Goal: Check status: Check status

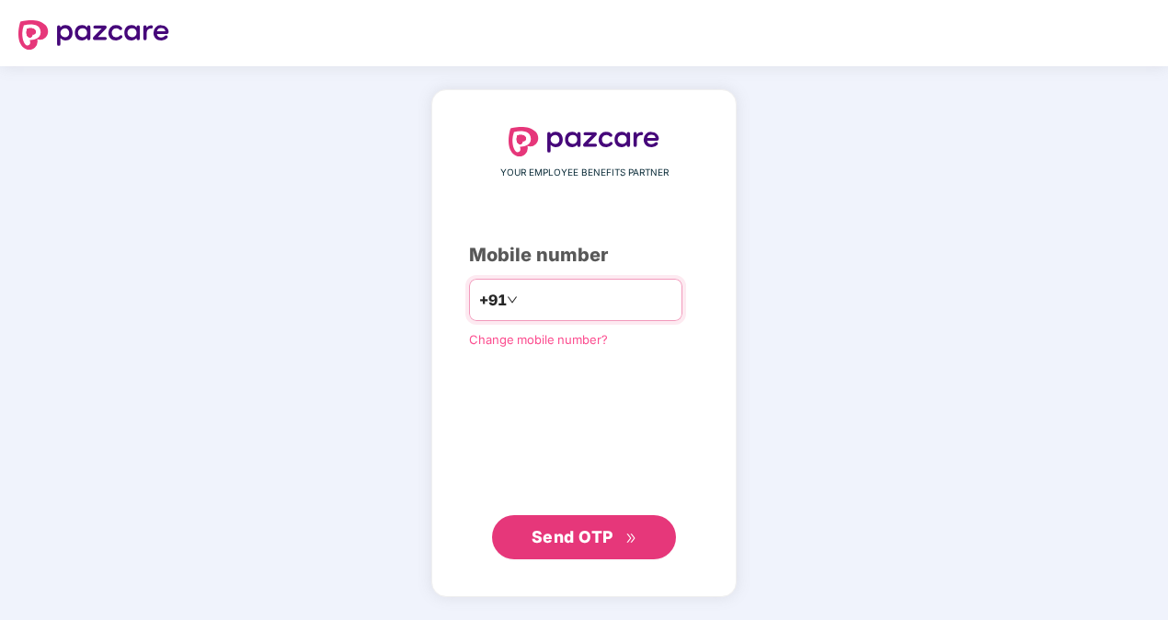
click at [585, 303] on input "number" at bounding box center [596, 299] width 151 height 29
click at [607, 541] on span "Send OTP" at bounding box center [572, 536] width 82 height 19
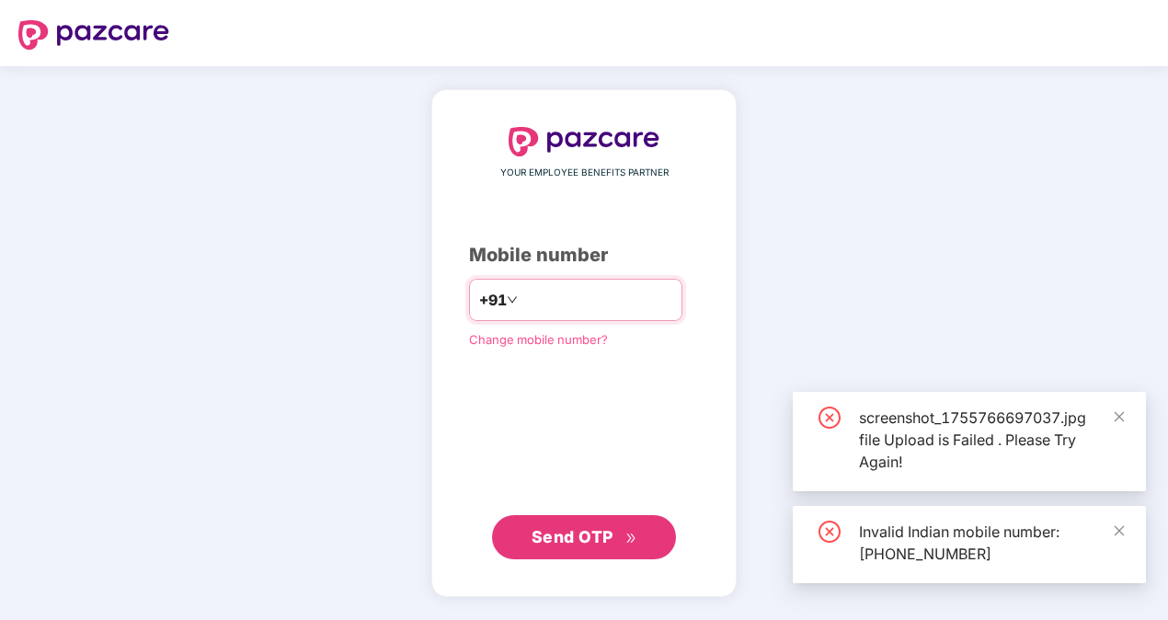
click at [521, 302] on input "**********" at bounding box center [596, 299] width 151 height 29
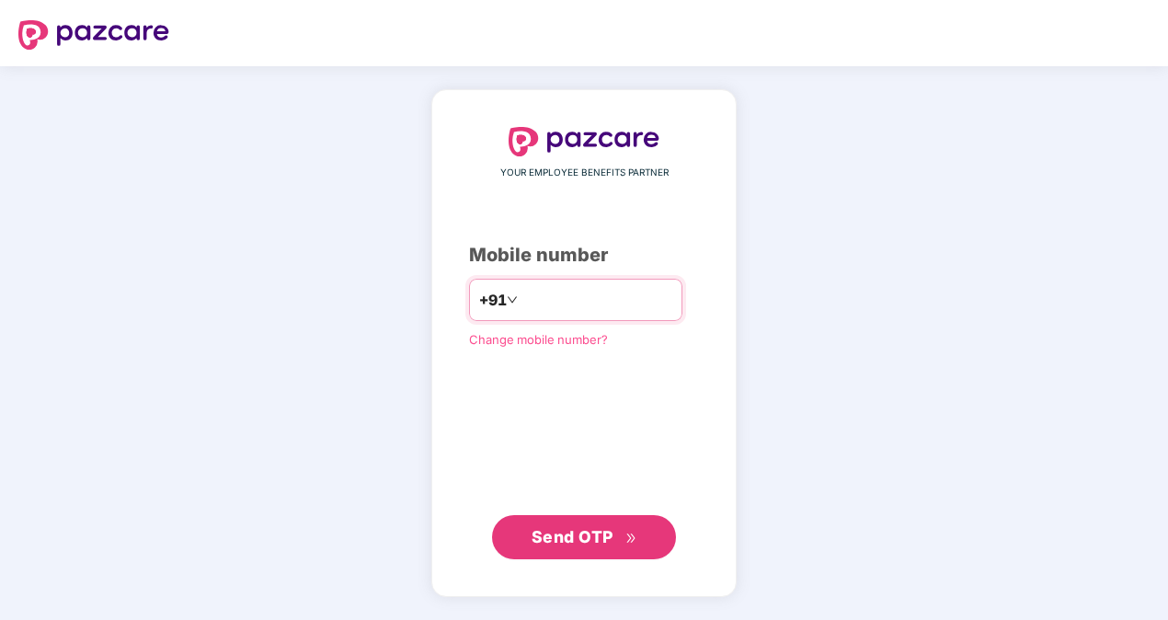
type input "**********"
click at [612, 515] on button "Send OTP" at bounding box center [584, 537] width 184 height 44
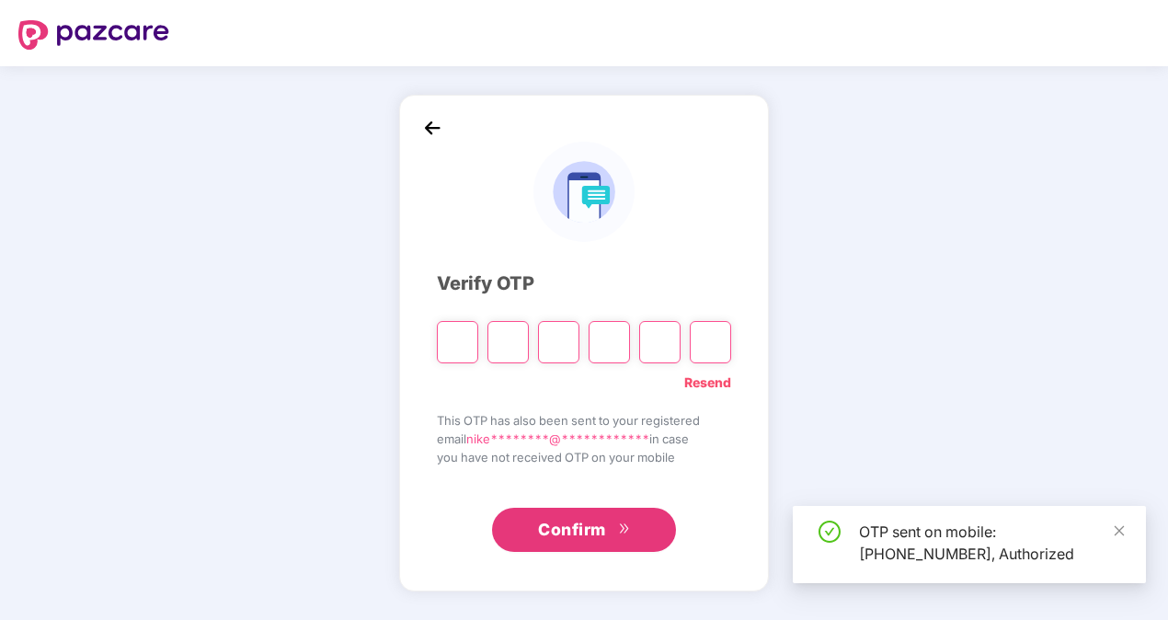
click at [460, 346] on input "Please enter verification code. Digit 1" at bounding box center [457, 342] width 41 height 42
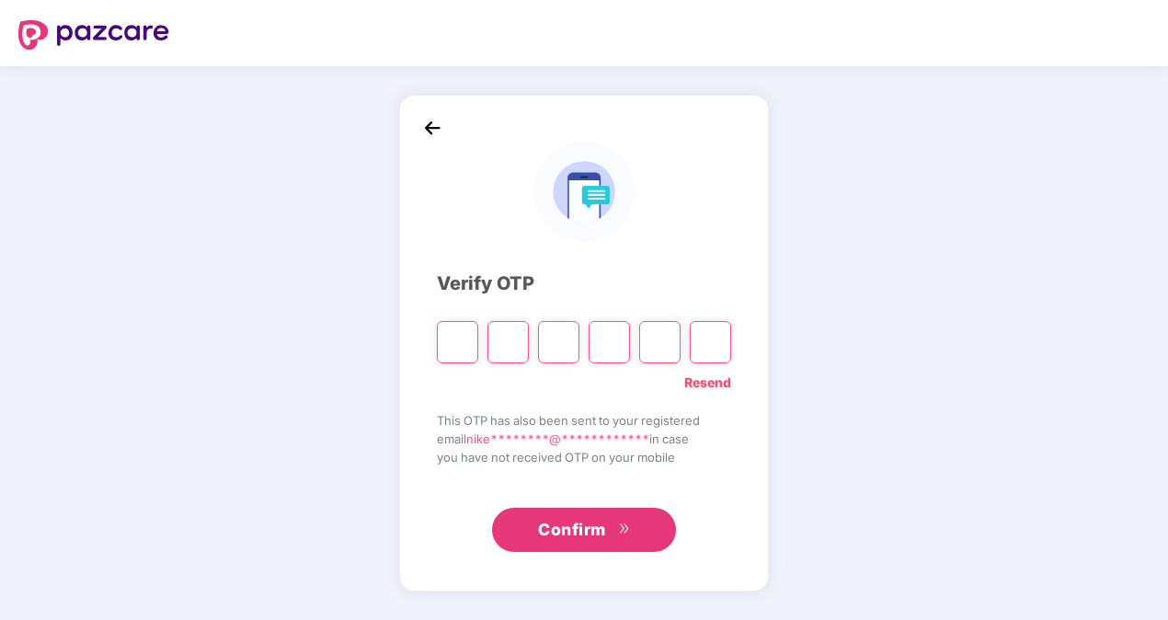
type input "*"
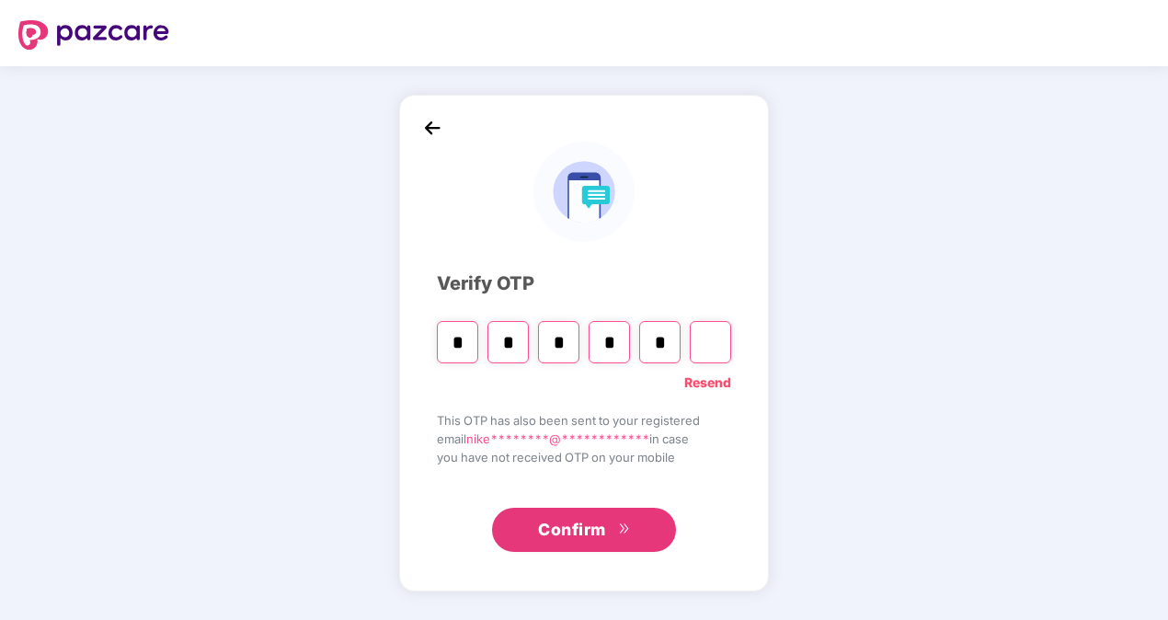
type input "*"
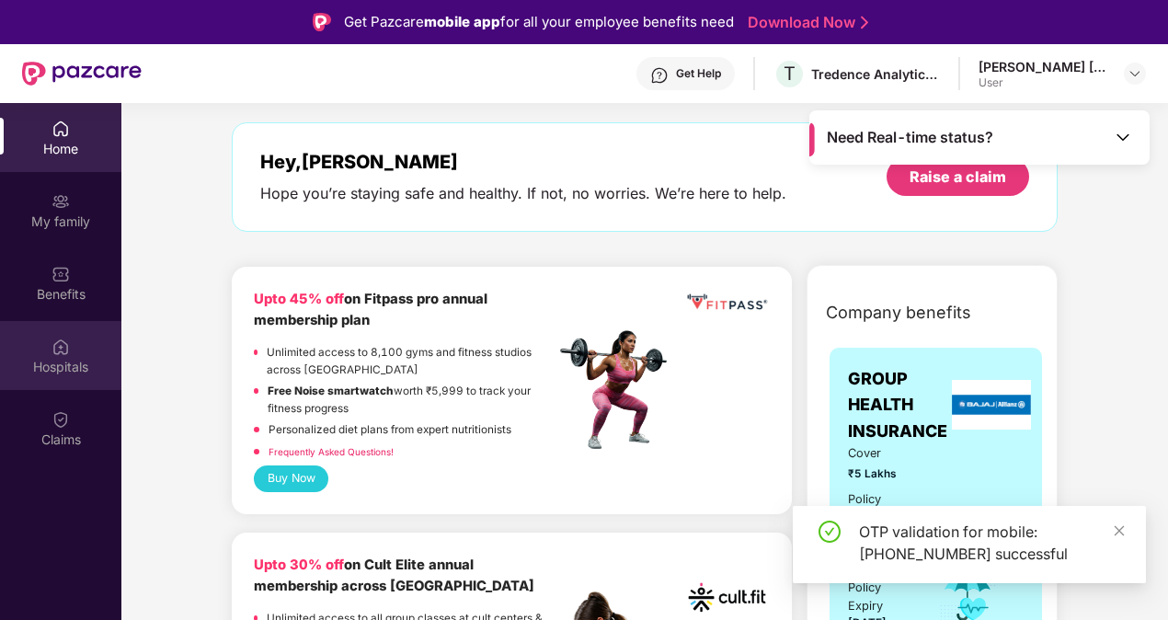
scroll to position [92, 0]
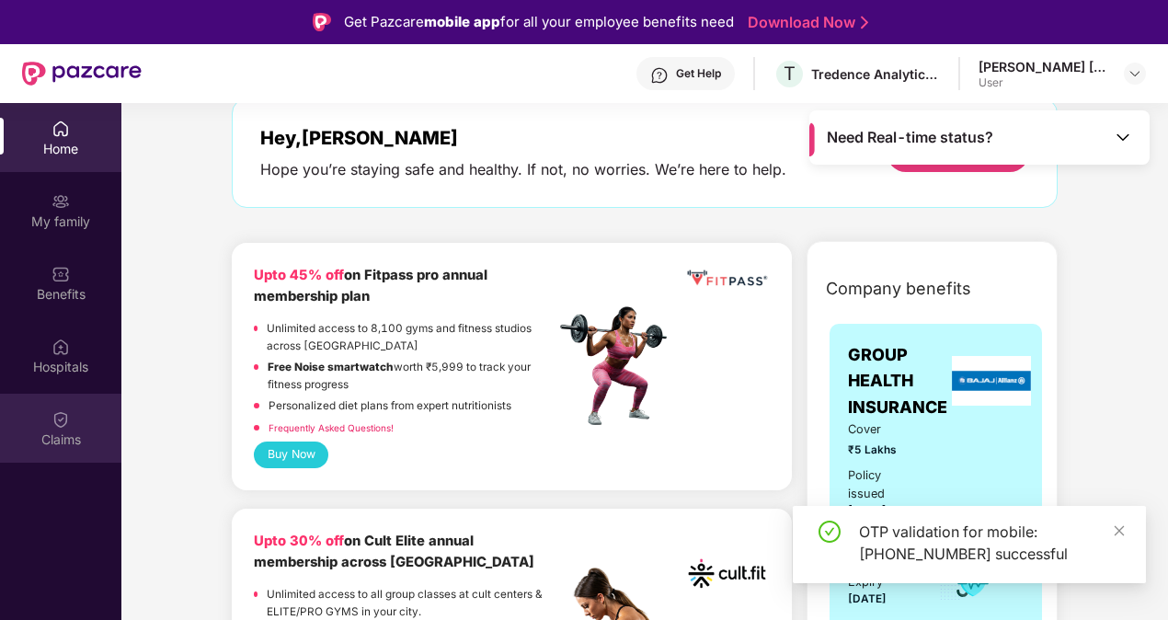
click at [54, 451] on div "Claims" at bounding box center [60, 428] width 121 height 69
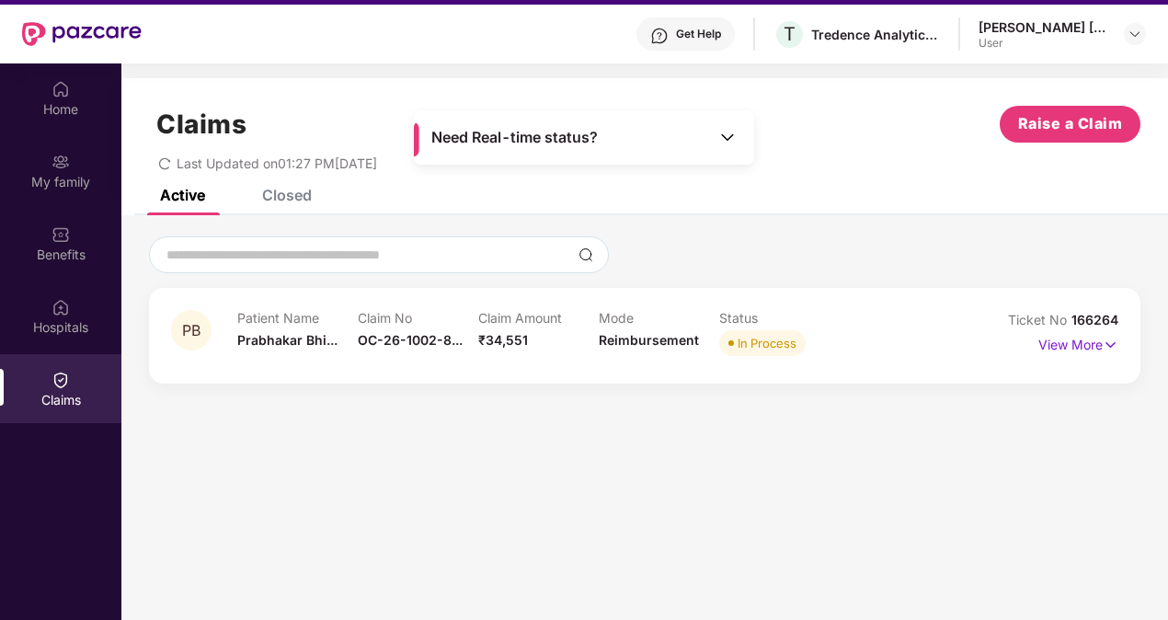
scroll to position [92, 0]
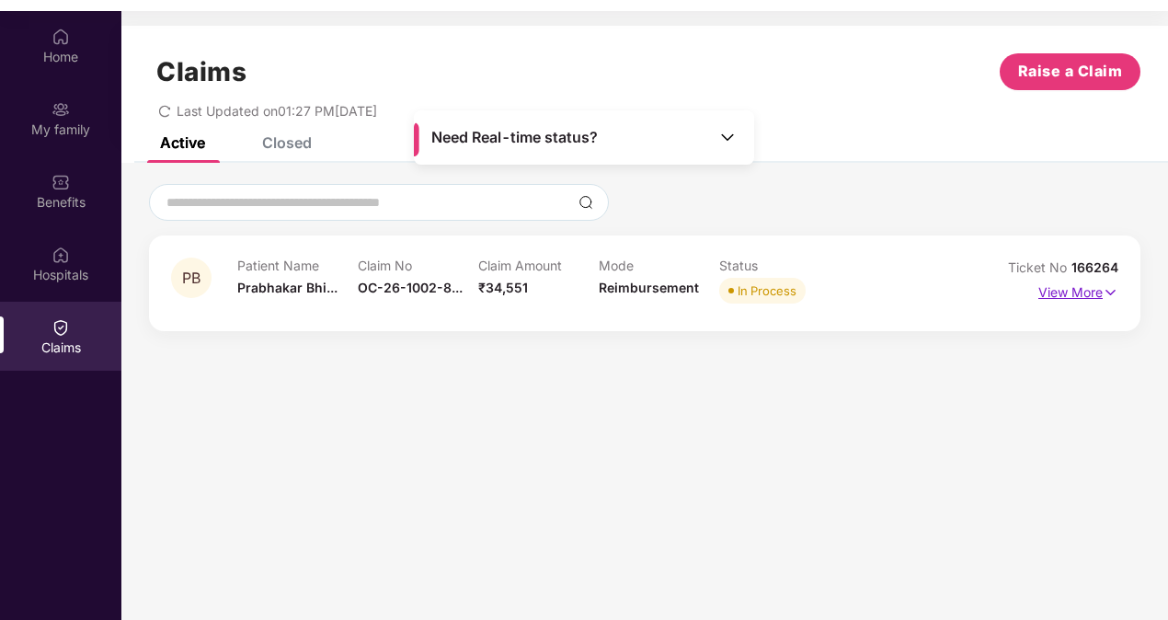
click at [1107, 288] on img at bounding box center [1110, 292] width 16 height 20
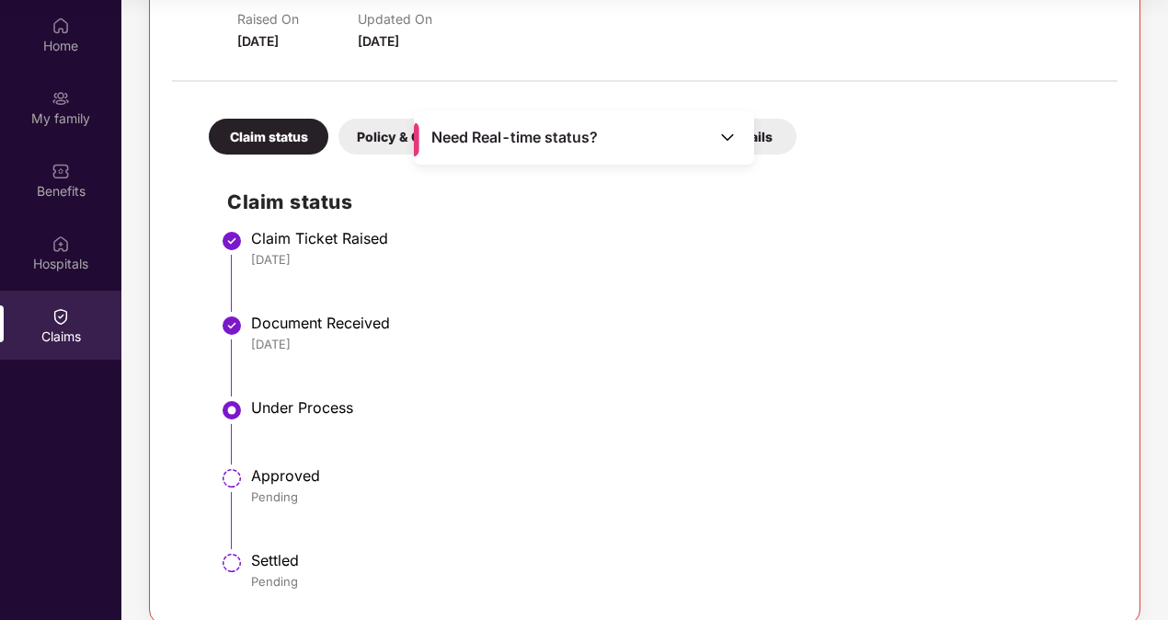
scroll to position [327, 0]
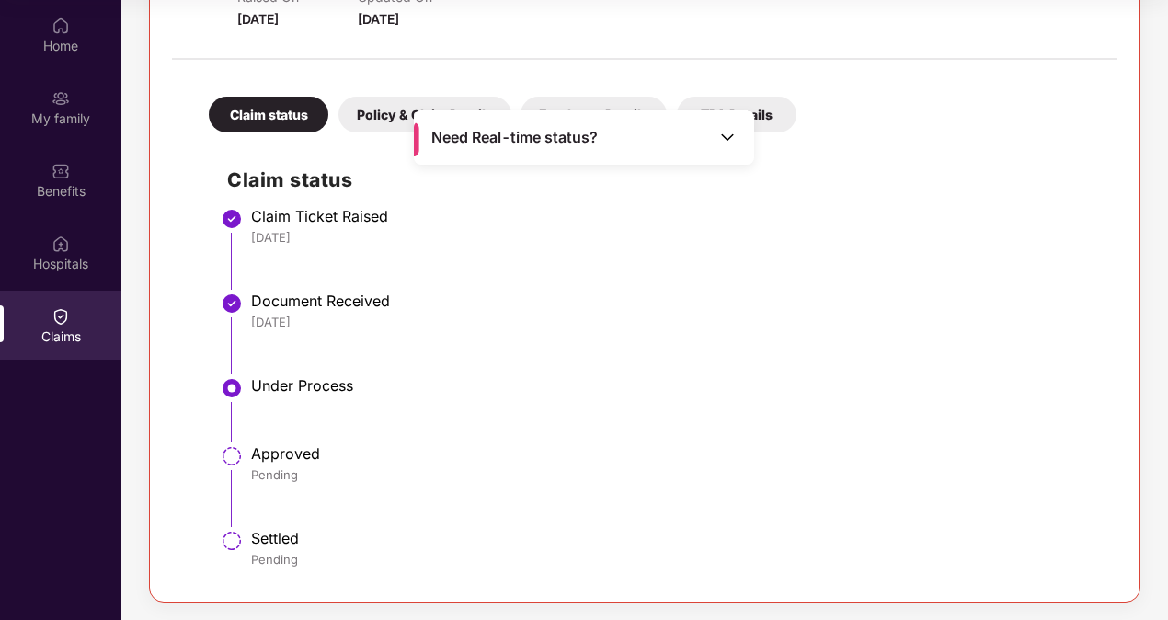
click at [340, 294] on div "Document Received" at bounding box center [675, 300] width 848 height 18
click at [266, 394] on div "Under Process" at bounding box center [675, 387] width 848 height 22
click at [305, 386] on div "Under Process" at bounding box center [675, 385] width 848 height 18
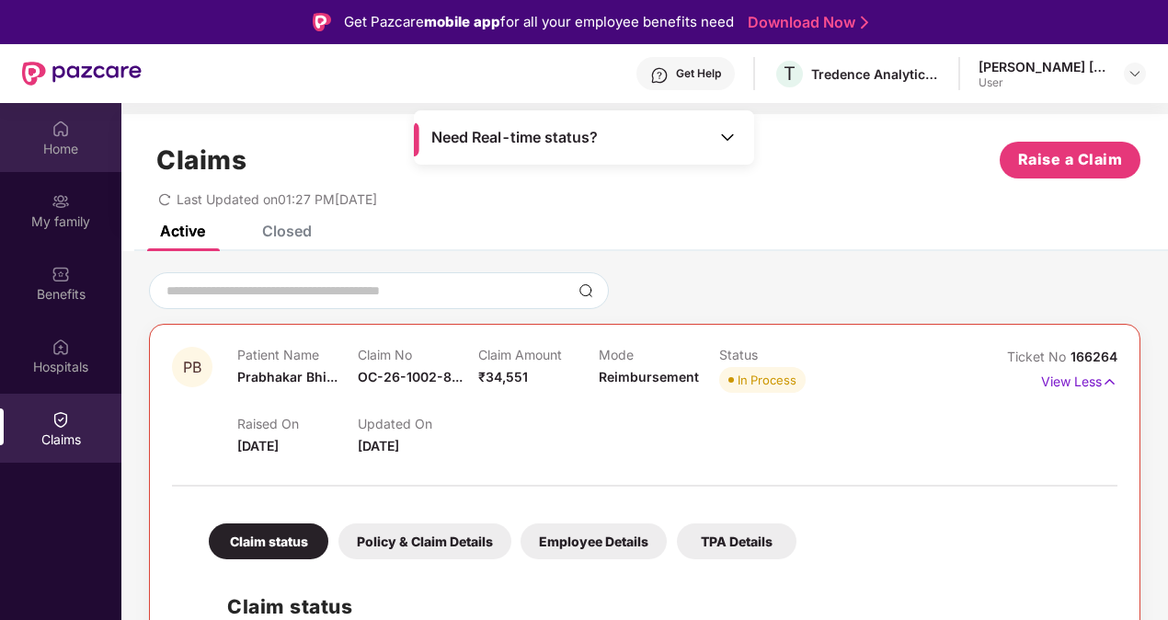
scroll to position [0, 0]
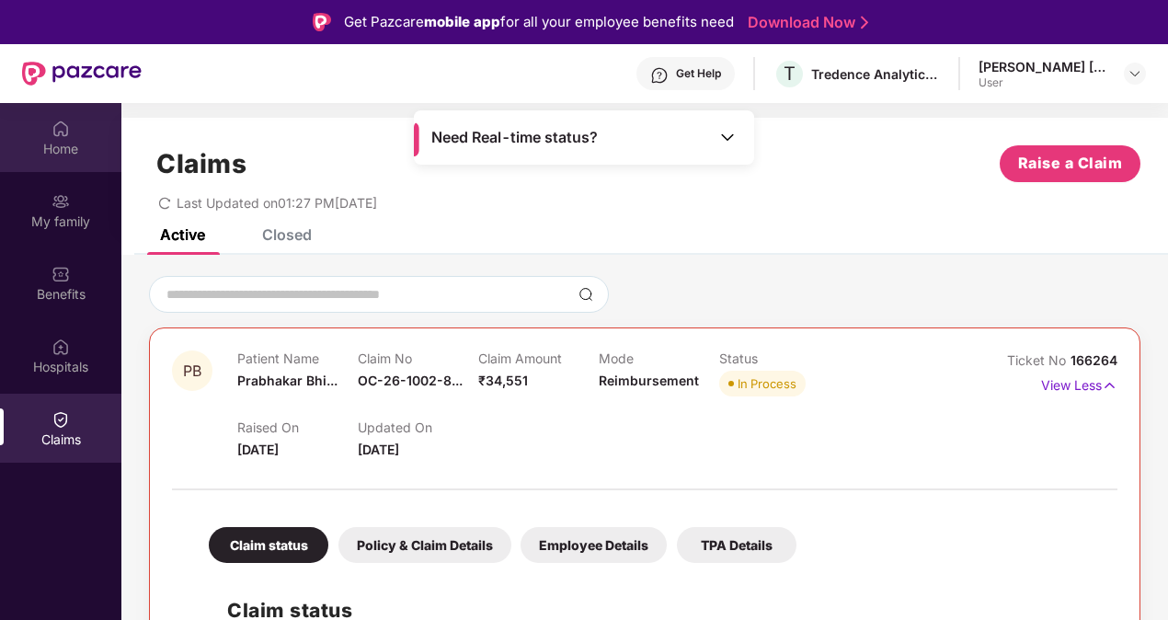
click at [59, 141] on div "Home" at bounding box center [60, 149] width 121 height 18
